Goal: Task Accomplishment & Management: Complete application form

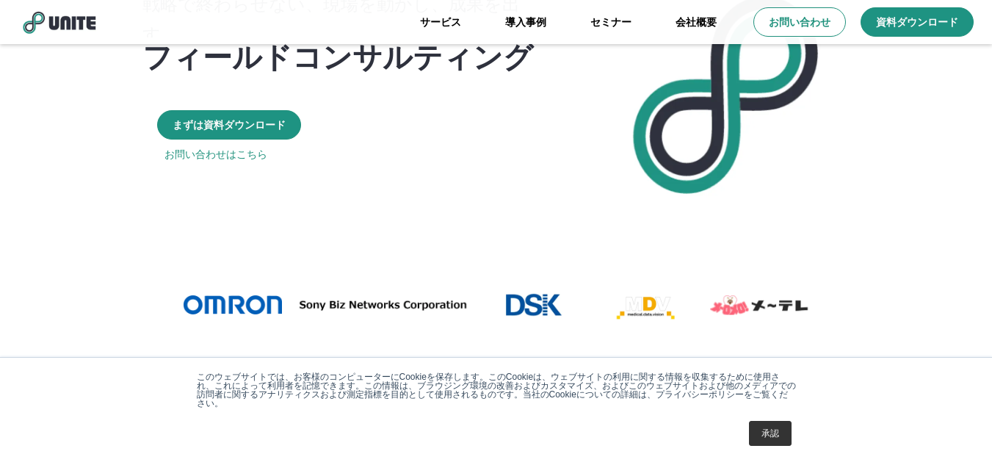
scroll to position [73, 0]
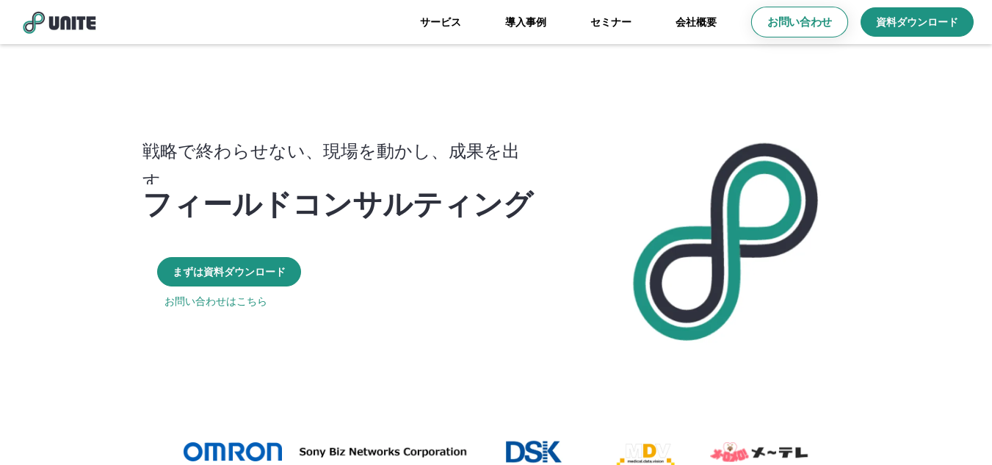
click at [805, 18] on p "お問い合わせ" at bounding box center [799, 22] width 65 height 15
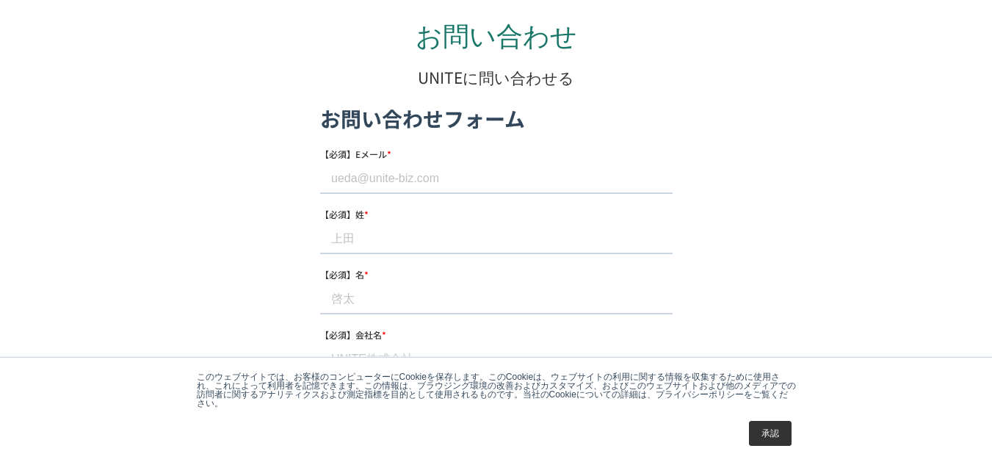
click at [351, 170] on input "【必須】Eメール *" at bounding box center [495, 178] width 352 height 29
paste input "[EMAIL_ADDRESS][DOMAIN_NAME]"
type input "[EMAIL_ADDRESS][DOMAIN_NAME]"
click at [365, 239] on input "【必須】姓 *" at bounding box center [495, 238] width 352 height 29
paste input "[PERSON_NAME]"
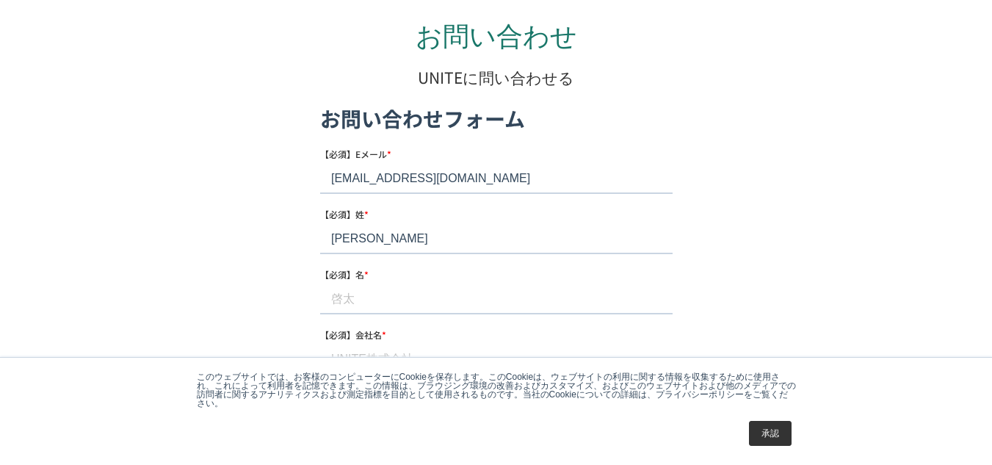
drag, startPoint x: 354, startPoint y: 236, endPoint x: 380, endPoint y: 235, distance: 25.7
click at [380, 235] on input "[PERSON_NAME]" at bounding box center [495, 238] width 352 height 29
type input "[PERSON_NAME]"
click at [357, 297] on input "【必須】名 *" at bounding box center [495, 298] width 352 height 29
paste input "一熙"
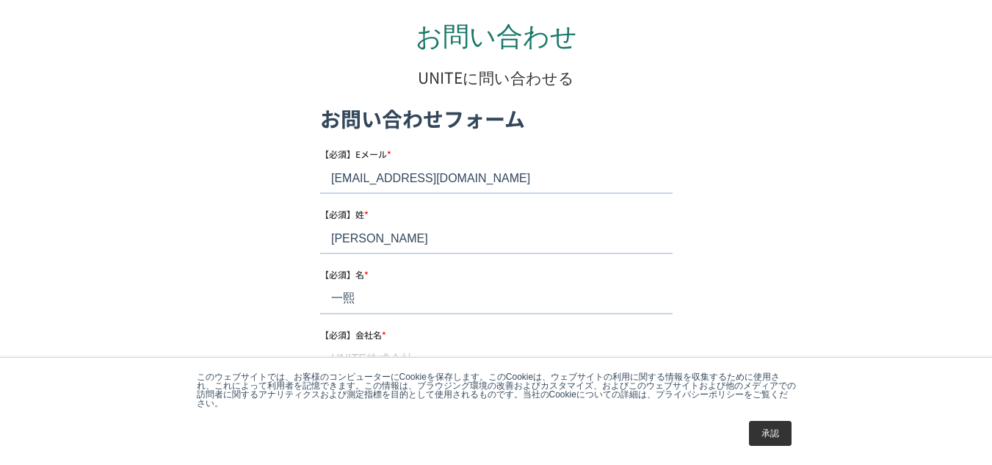
type input "一熙"
click at [378, 350] on input "【必須】会社名 *" at bounding box center [495, 358] width 352 height 29
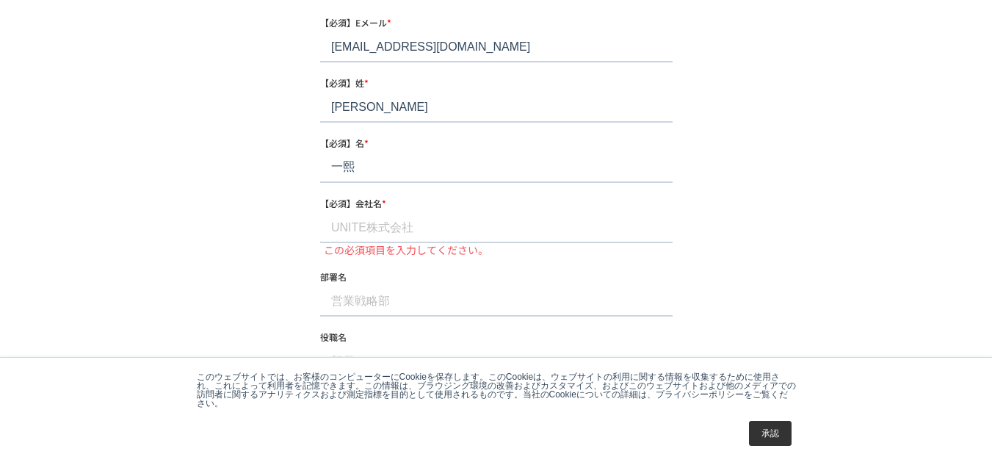
scroll to position [220, 0]
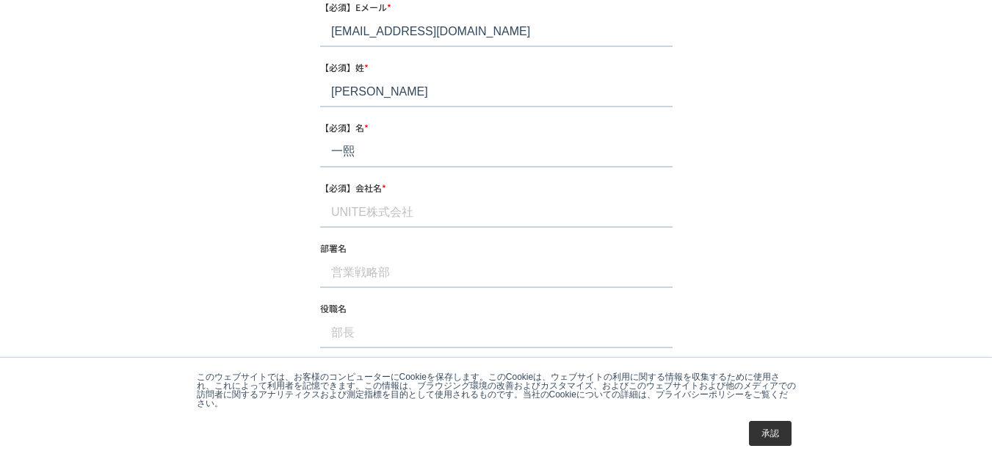
click at [374, 211] on input "【必須】会社名 *" at bounding box center [495, 212] width 352 height 29
paste input "合同会社ドリームアップ"
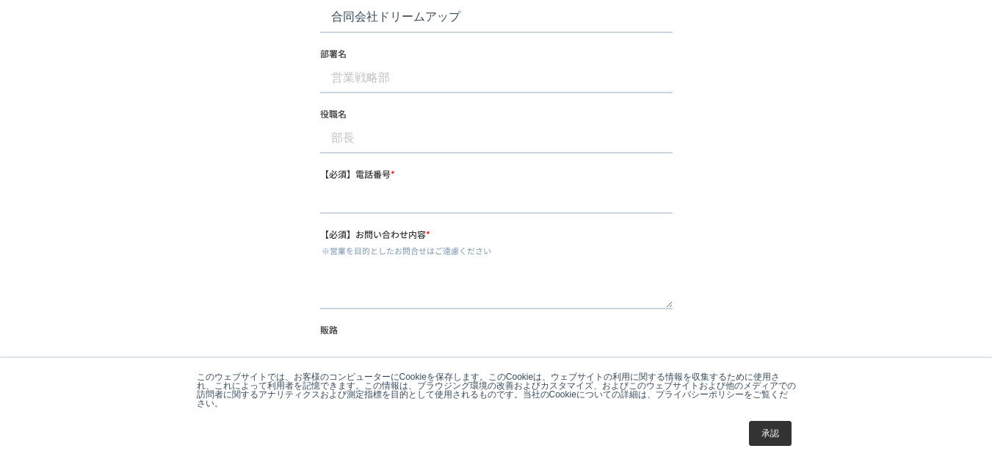
scroll to position [440, 0]
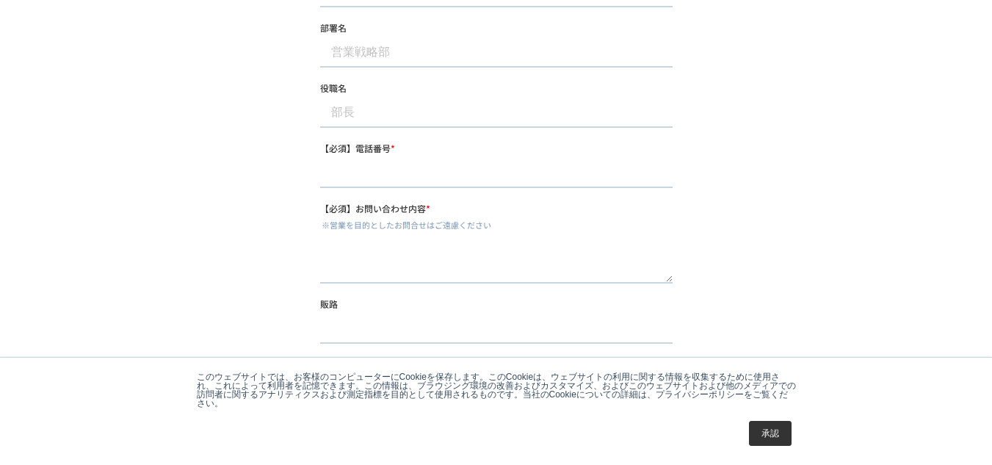
type input "合同会社ドリームアップ"
click at [385, 173] on input "【必須】電話番号 *" at bounding box center [495, 173] width 352 height 29
paste input "090-1305-4110"
type input "090-1305-4110"
click at [358, 278] on textarea "【必須】お問い合わせ内容 *" at bounding box center [495, 259] width 352 height 48
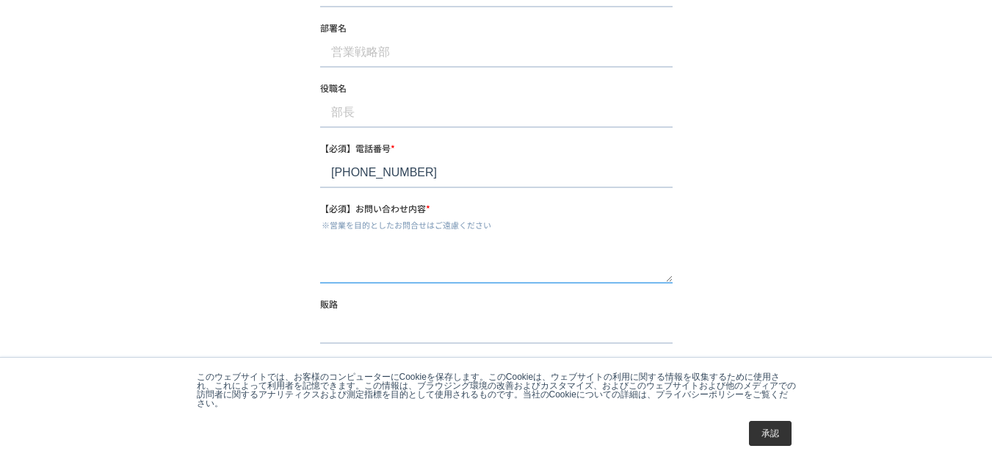
paste textarea "【掲載費無料】Google検索上位記事内、おすすめ会社1位掲載のご提案 "突然のご連絡失礼いたします。 合同会社ドリームアップ、Webメディア事業部の小川と申…"
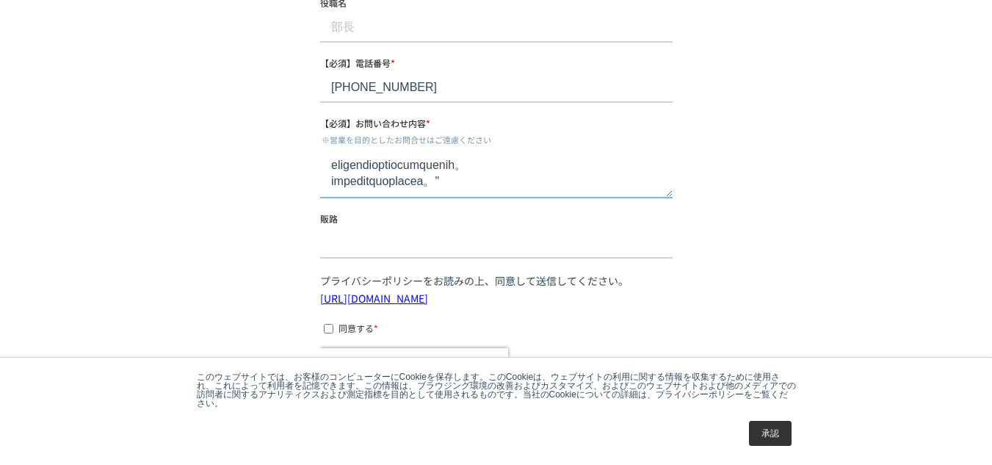
scroll to position [587, 0]
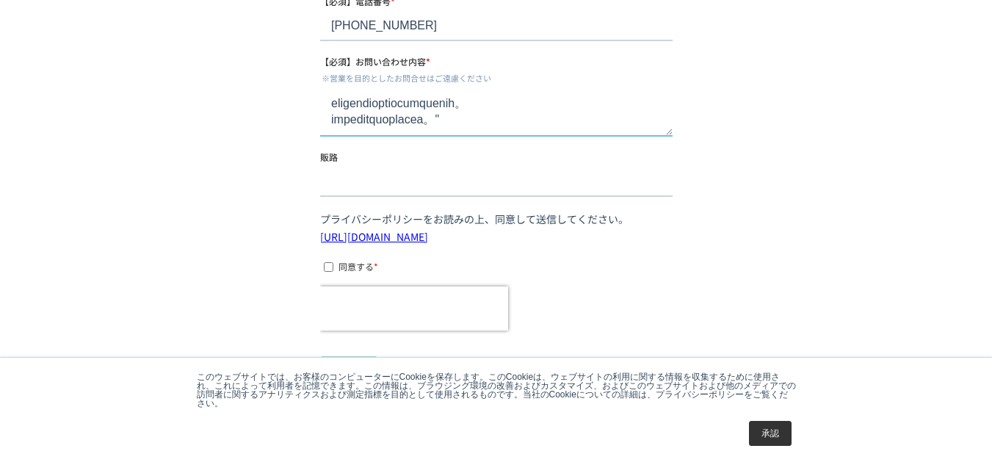
type textarea "【掲載費無料】Google検索上位記事内、おすすめ会社1位掲載のご提案 "突然のご連絡失礼いたします。 合同会社ドリームアップ、Webメディア事業部の小川と申…"
click at [330, 266] on input "同意する *" at bounding box center [328, 267] width 10 height 10
checkbox input "true"
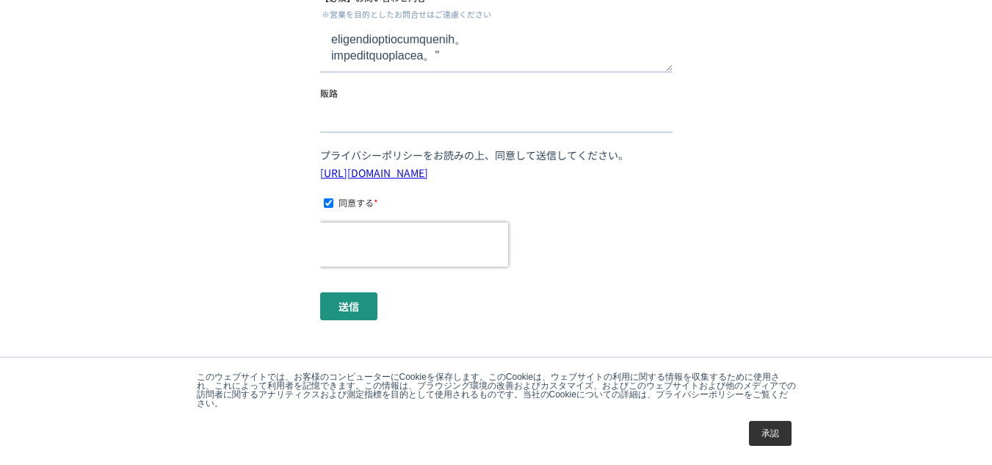
scroll to position [714, 0]
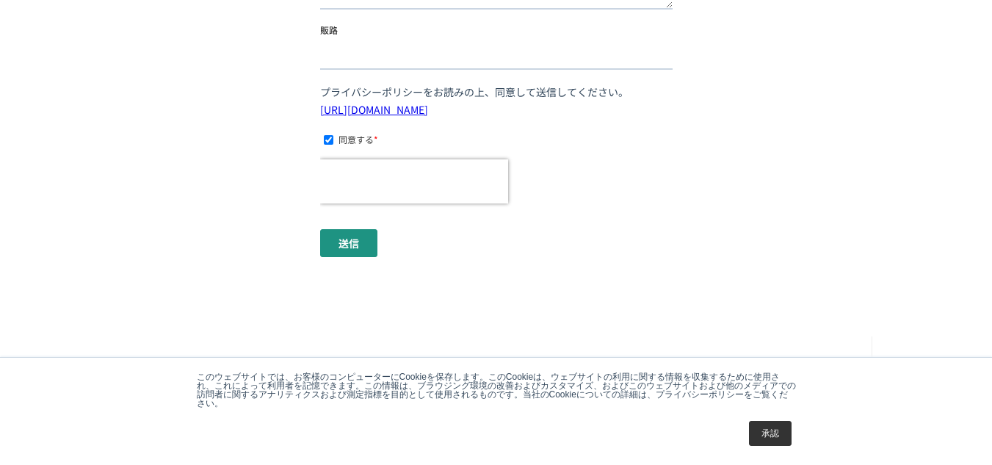
click at [348, 244] on input "送信" at bounding box center [347, 243] width 57 height 28
